Goal: Navigation & Orientation: Understand site structure

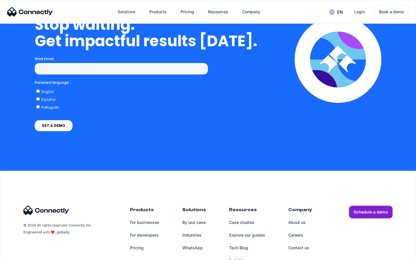
scroll to position [2378, 0]
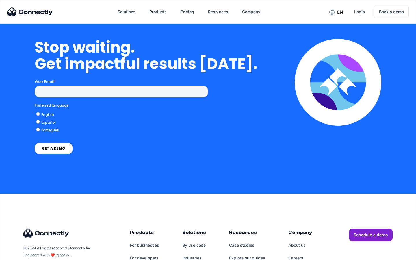
scroll to position [1264, 0]
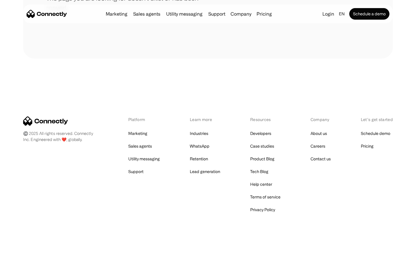
scroll to position [106, 0]
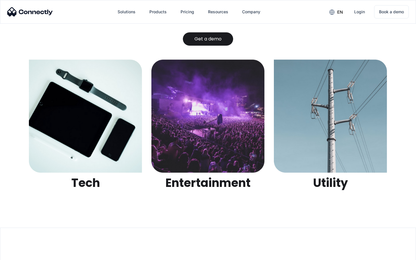
scroll to position [1824, 0]
